Goal: Check status: Check status

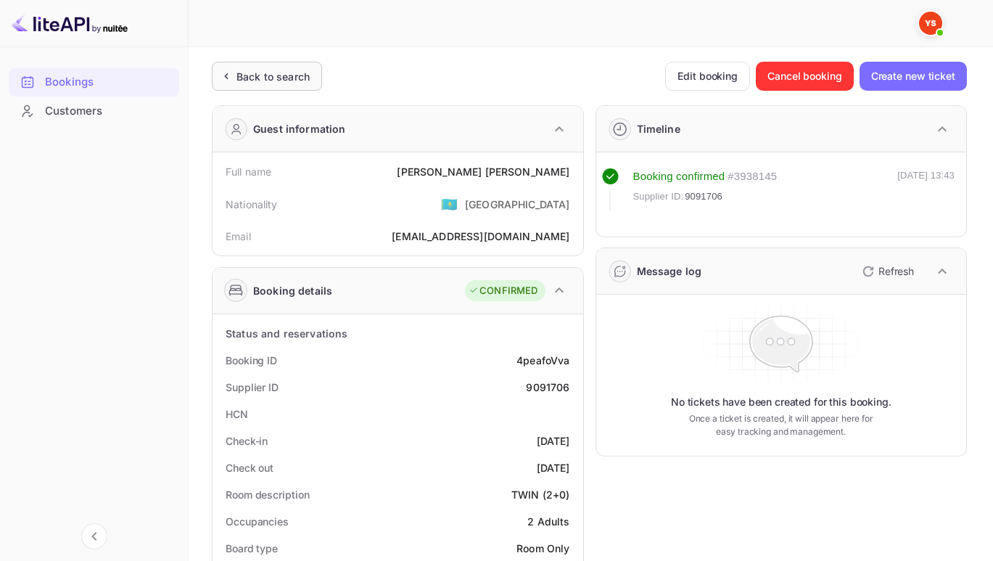
click at [261, 71] on div "Back to search" at bounding box center [273, 76] width 73 height 15
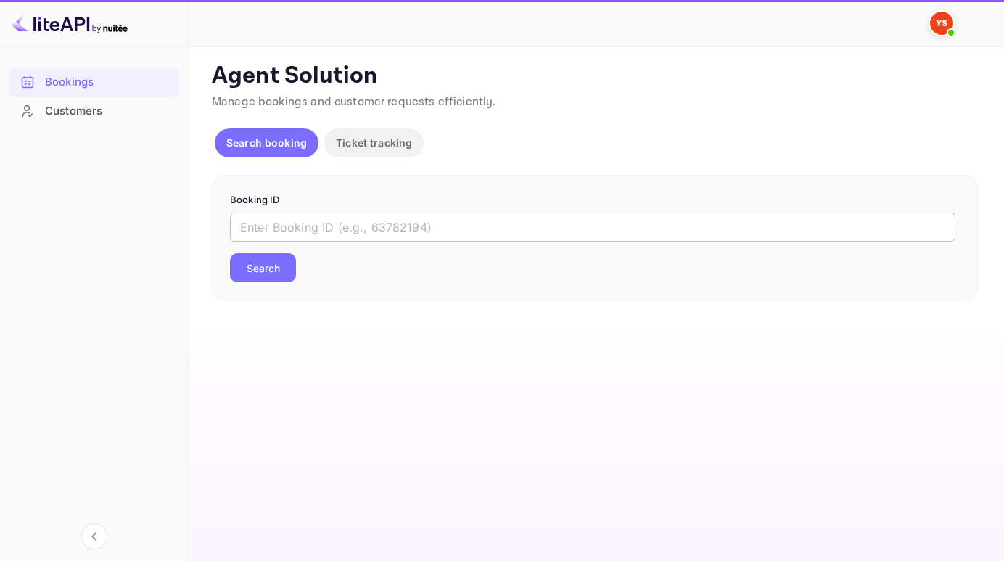
click at [287, 227] on input "text" at bounding box center [593, 227] width 726 height 29
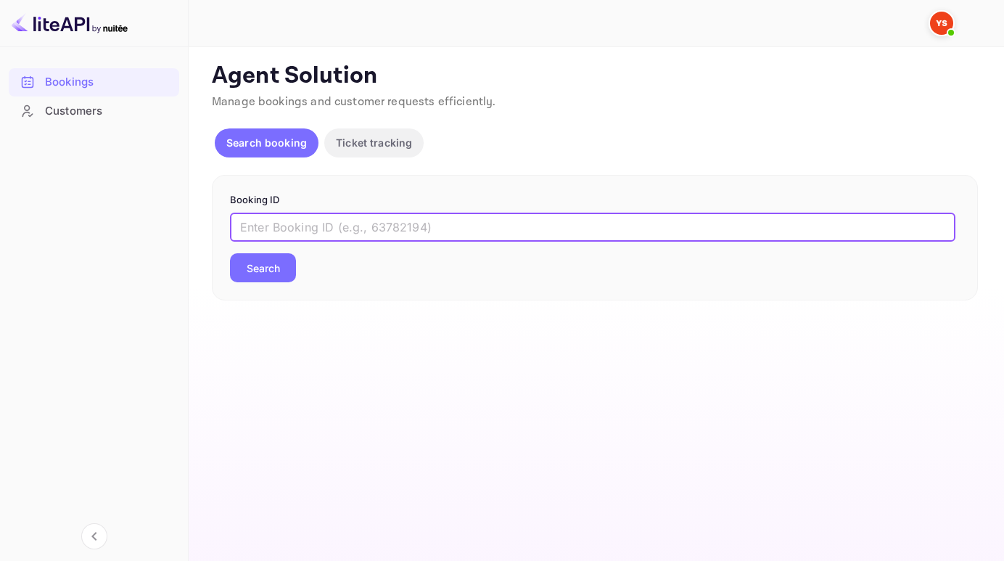
paste input "8297486"
type input "8297486"
click at [230, 253] on button "Search" at bounding box center [263, 267] width 66 height 29
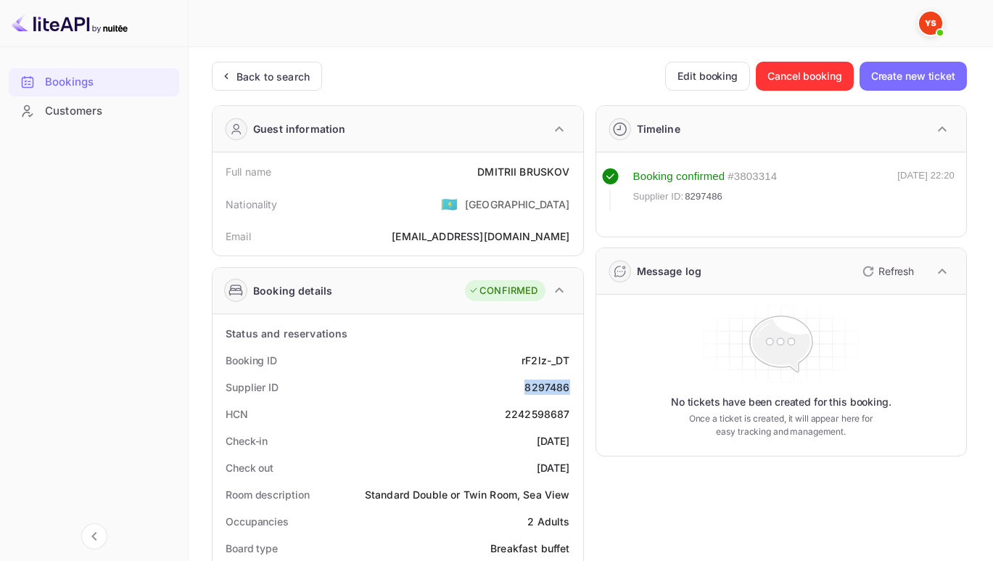
drag, startPoint x: 517, startPoint y: 379, endPoint x: 570, endPoint y: 387, distance: 53.6
click at [570, 387] on div "Supplier ID 8297486" at bounding box center [397, 387] width 359 height 27
copy div "8297486"
drag, startPoint x: 464, startPoint y: 174, endPoint x: 572, endPoint y: 170, distance: 107.4
click at [572, 170] on div "Full name [PERSON_NAME]" at bounding box center [397, 171] width 359 height 27
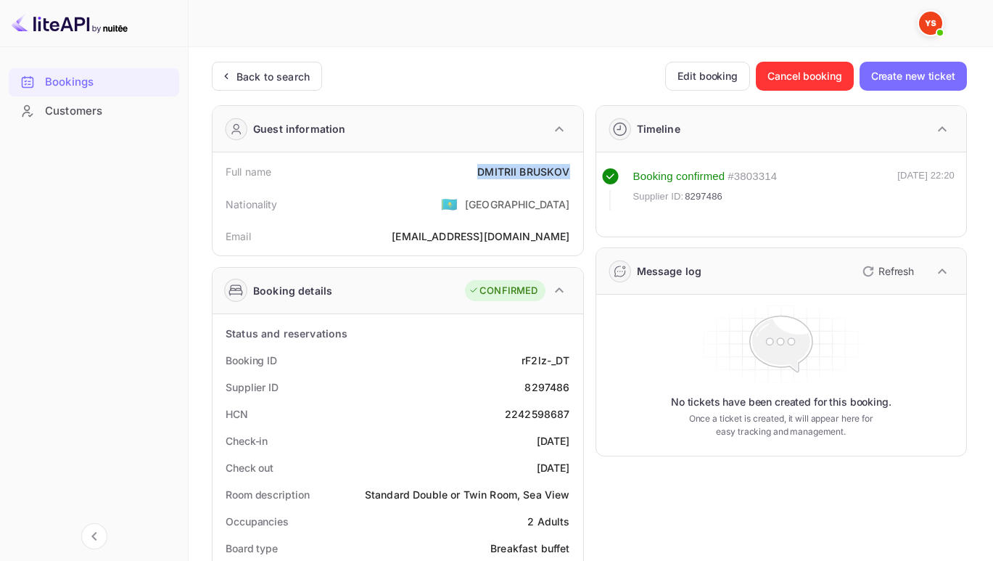
copy div "[PERSON_NAME]"
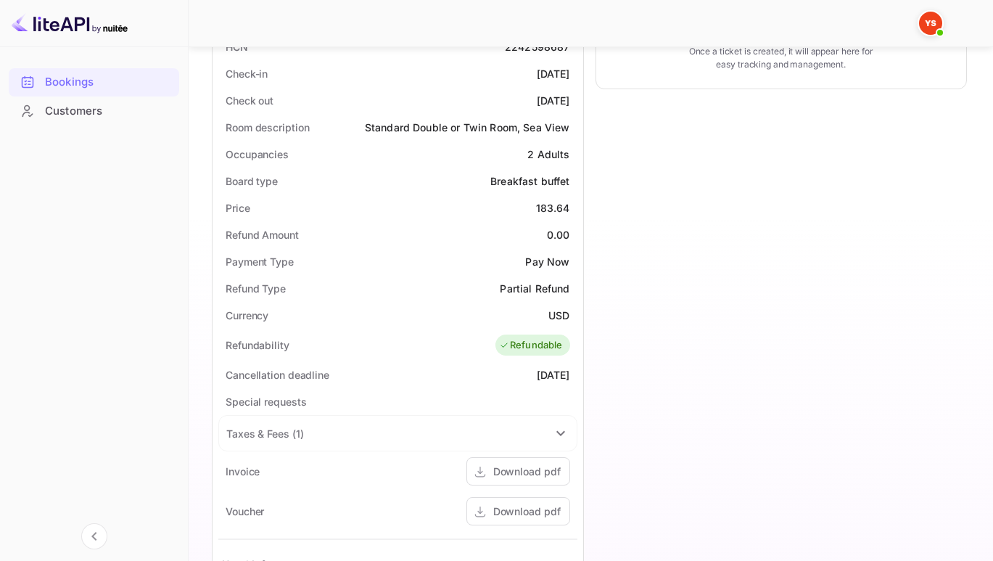
scroll to position [371, 0]
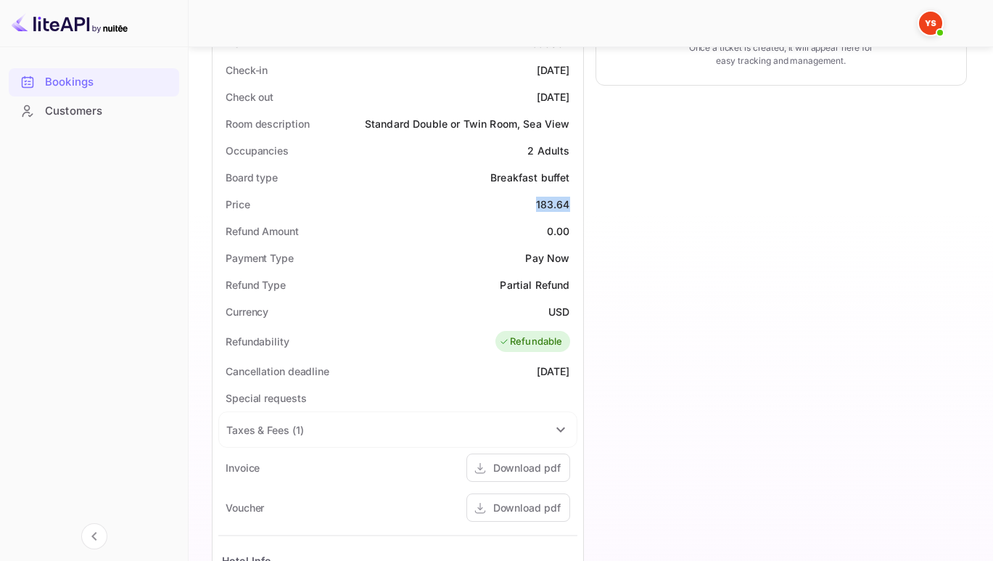
drag, startPoint x: 527, startPoint y: 200, endPoint x: 581, endPoint y: 202, distance: 53.7
click at [581, 202] on div "Status and reservations Booking ID rF2lz-_DT Supplier ID 8297486 HCN 2242598687…" at bounding box center [398, 374] width 371 height 863
copy div "183.64"
